Goal: Task Accomplishment & Management: Manage account settings

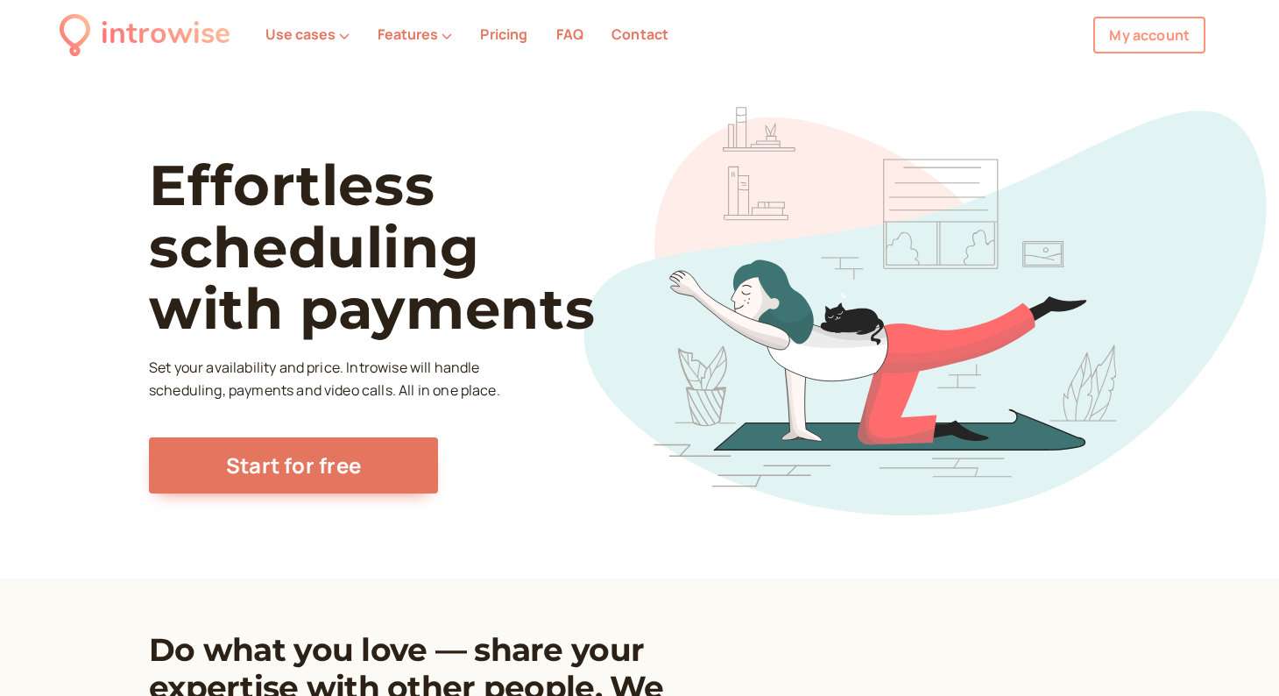
click at [1135, 38] on link "My account" at bounding box center [1149, 35] width 112 height 37
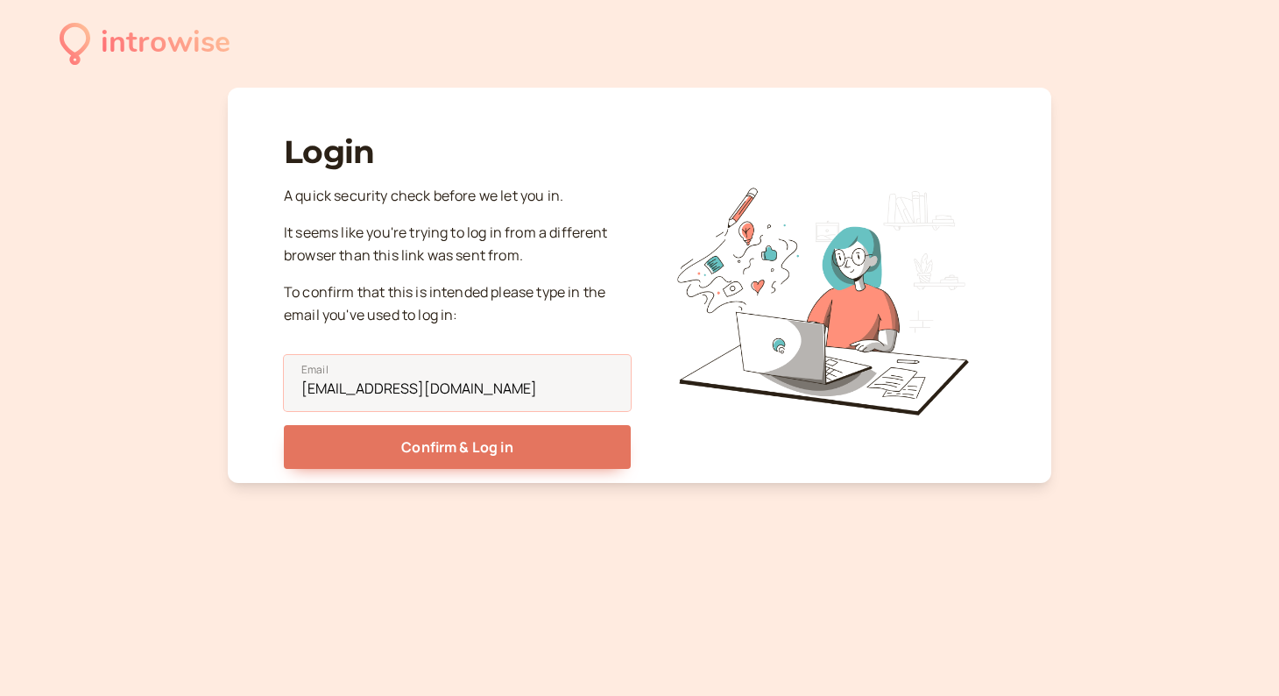
type input "sonyathedreamer@gmail.com"
click at [457, 442] on button "Confirm & Log in" at bounding box center [457, 447] width 347 height 44
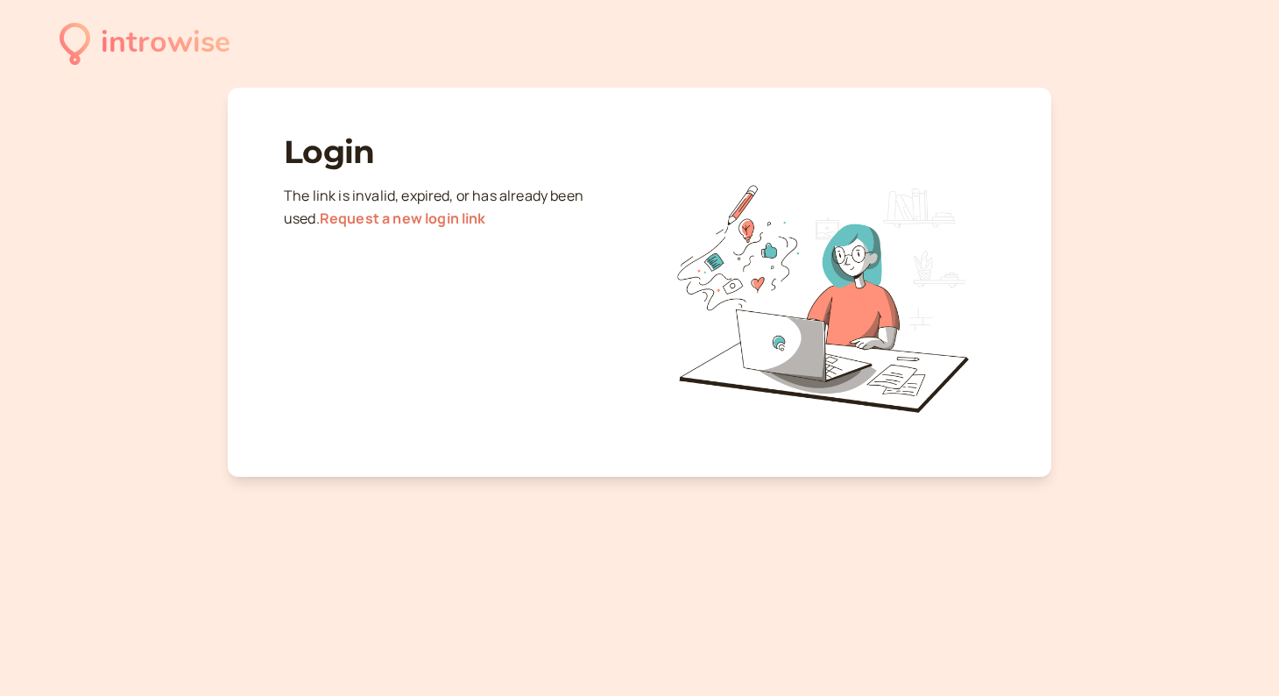
click at [407, 216] on link "Request a new login link" at bounding box center [403, 218] width 166 height 19
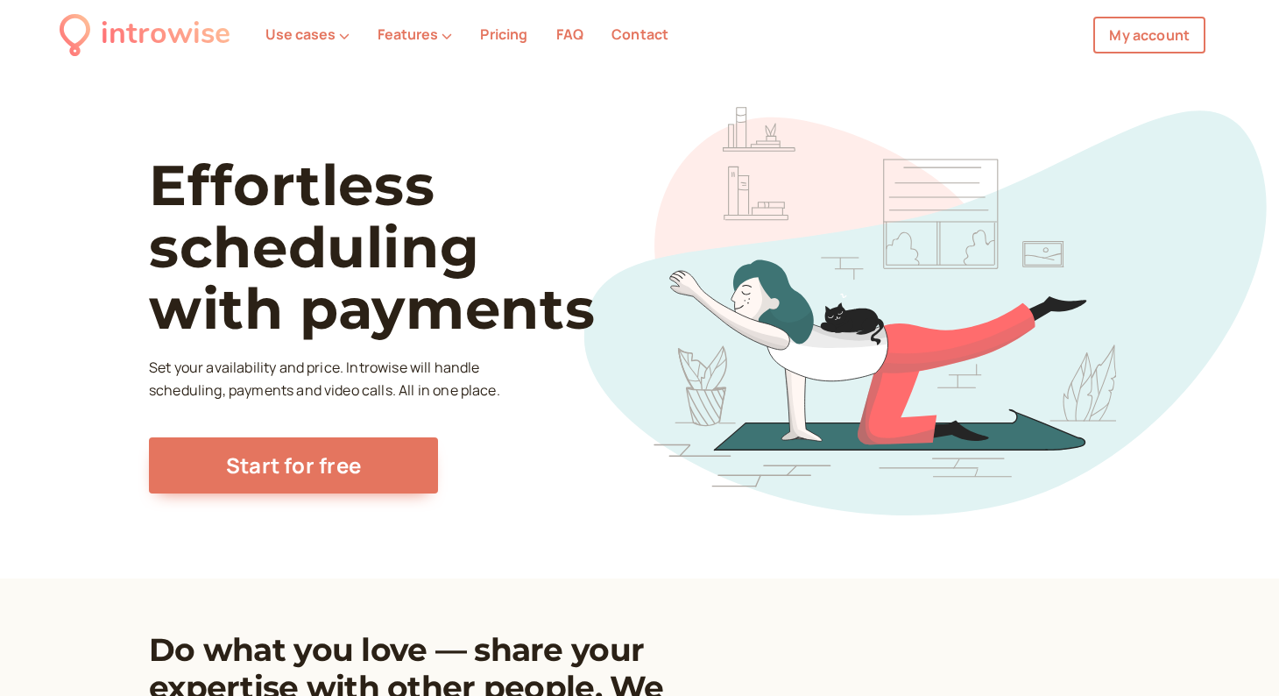
click at [1150, 15] on nav "introwise Use cases Features Pricing FAQ Contact My account My account" at bounding box center [639, 35] width 1279 height 70
click at [1150, 37] on link "My account" at bounding box center [1149, 35] width 112 height 37
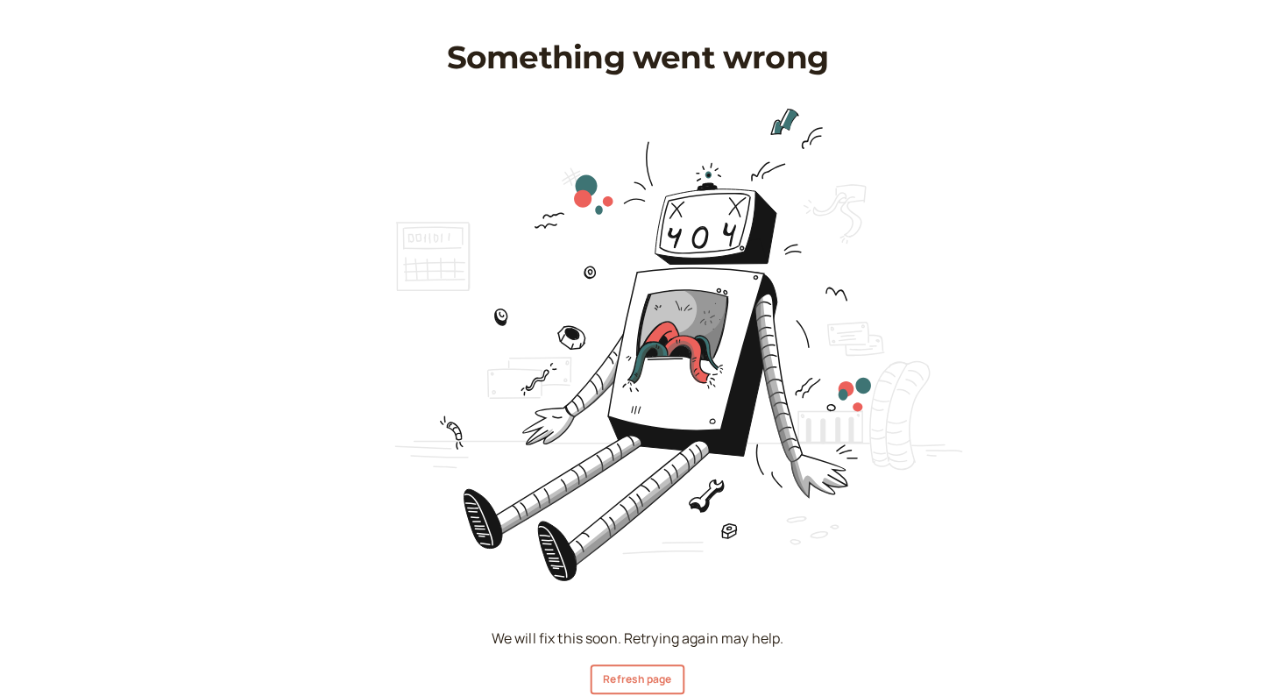
scroll to position [39, 0]
